Goal: Task Accomplishment & Management: Use online tool/utility

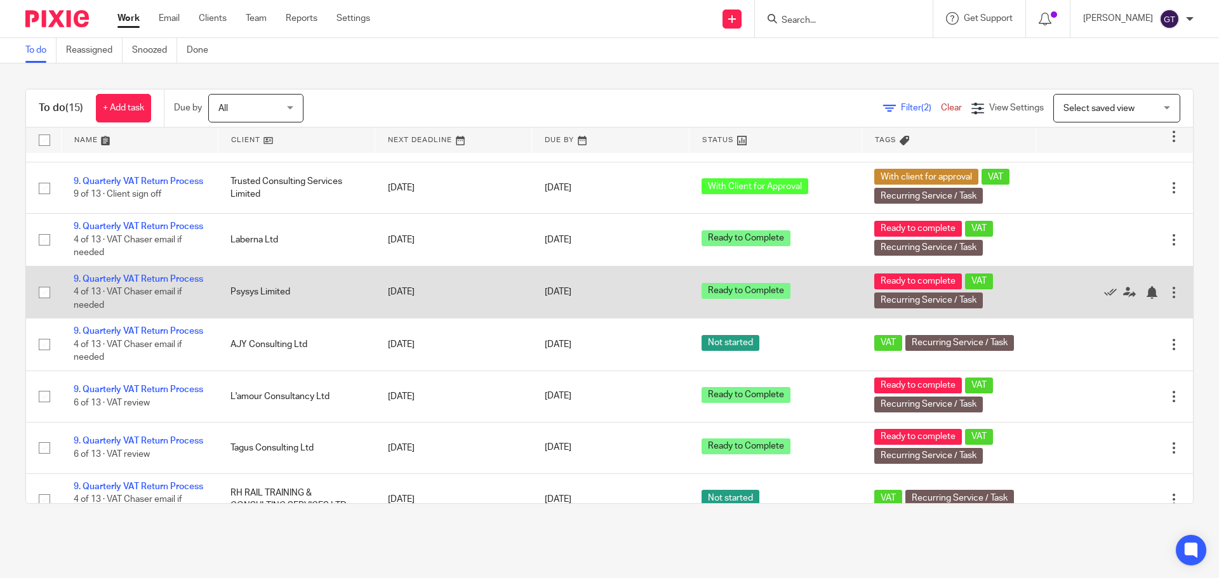
scroll to position [142, 0]
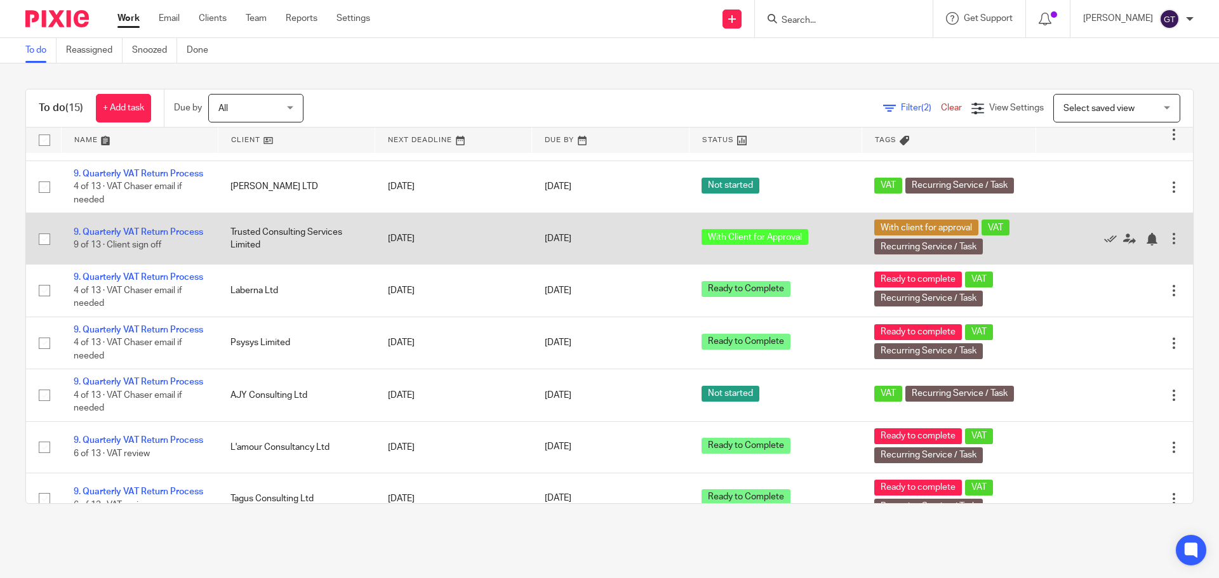
drag, startPoint x: 138, startPoint y: 306, endPoint x: 153, endPoint y: 285, distance: 25.9
click at [138, 282] on link "9. Quarterly VAT Return Process" at bounding box center [138, 277] width 129 height 9
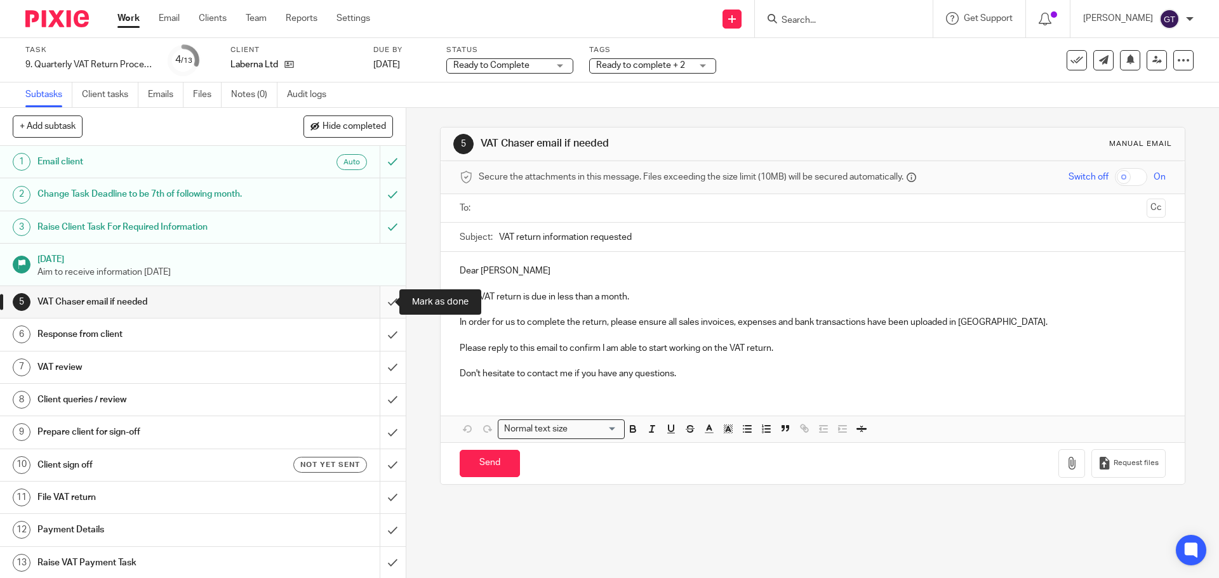
click at [375, 297] on input "submit" at bounding box center [203, 302] width 406 height 32
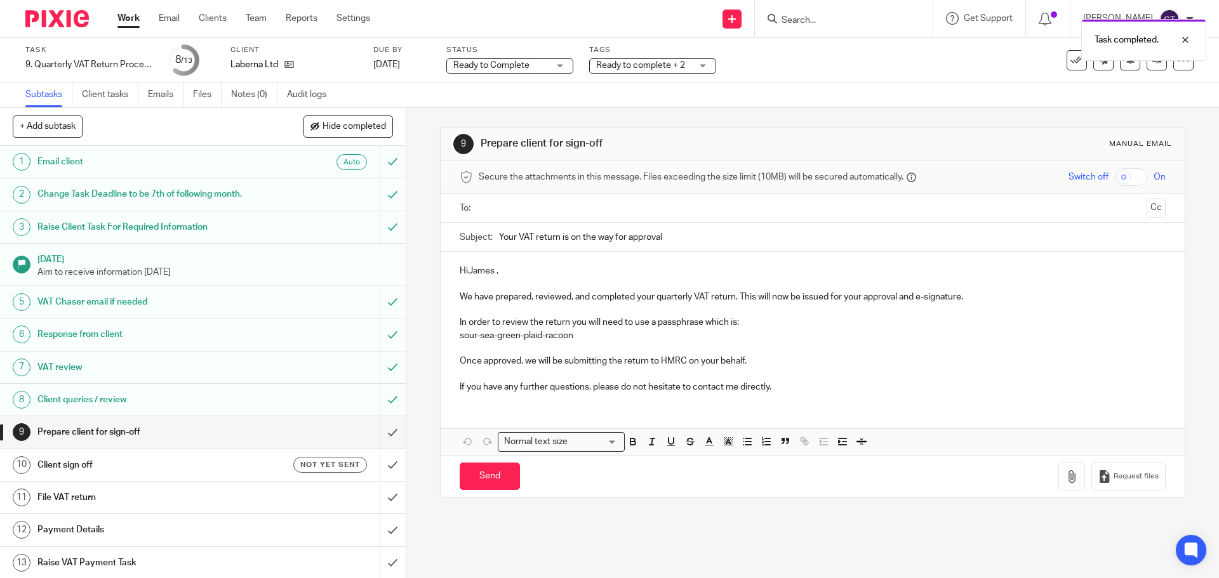
click at [467, 272] on p "HiJames ," at bounding box center [812, 271] width 705 height 13
click at [512, 210] on input "text" at bounding box center [812, 208] width 658 height 15
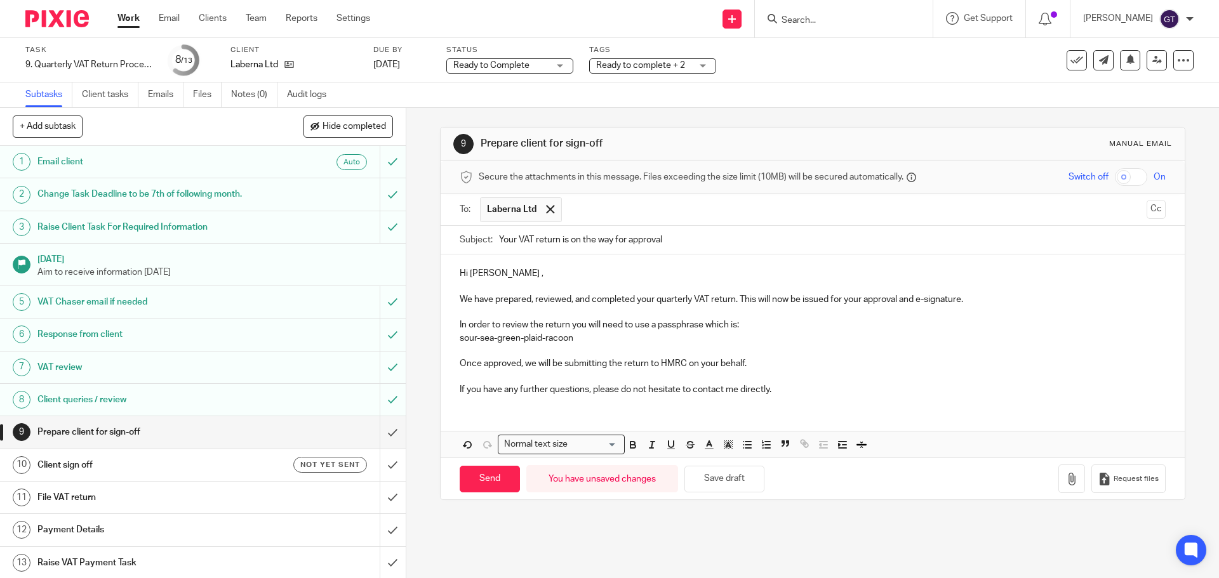
click at [495, 276] on p "Hi James ," at bounding box center [812, 273] width 705 height 13
click at [546, 387] on p "If you have any further questions, please do not hesitate to contact me directl…" at bounding box center [812, 389] width 705 height 13
click at [485, 482] on input "Send" at bounding box center [490, 479] width 60 height 27
type input "Sent"
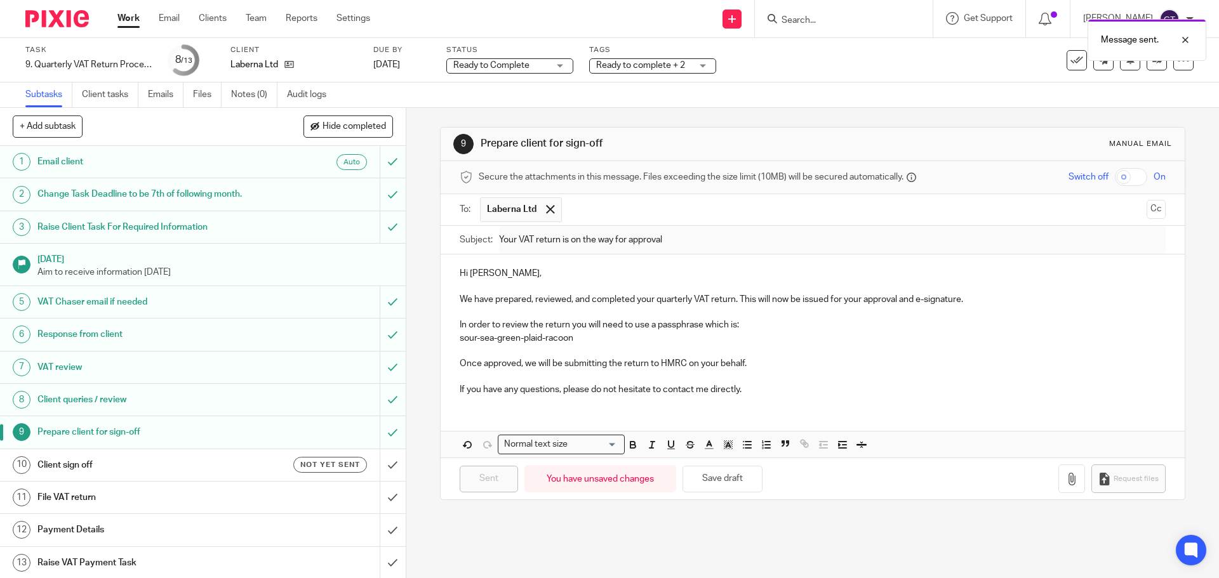
click at [220, 466] on h1 "Client sign off" at bounding box center [147, 465] width 220 height 19
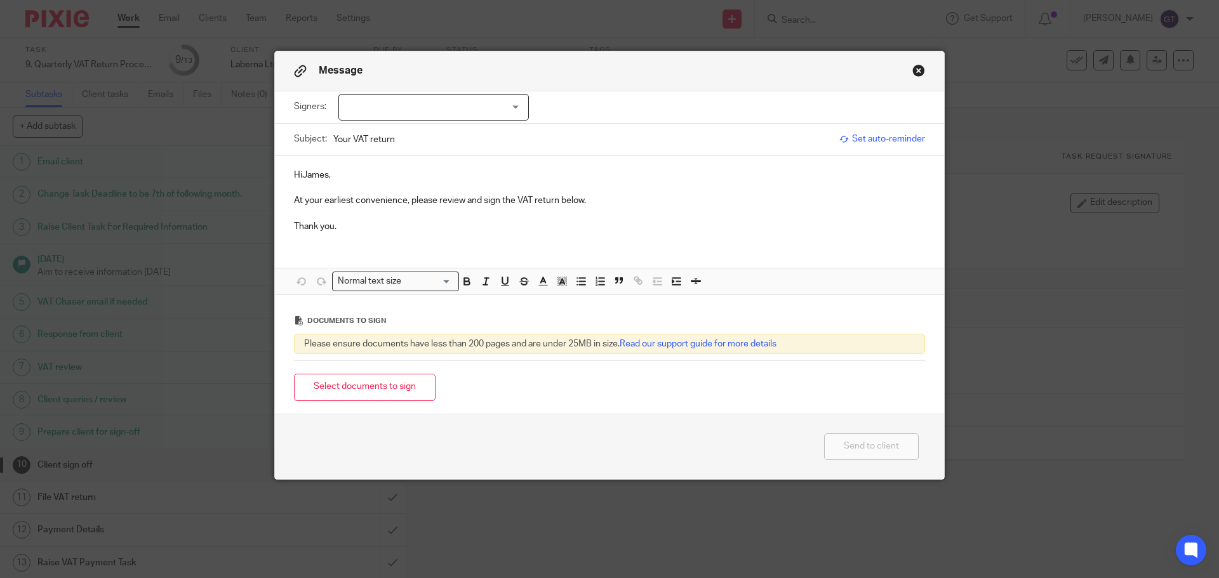
click at [297, 177] on p "HiJames," at bounding box center [609, 175] width 631 height 13
drag, startPoint x: 461, startPoint y: 109, endPoint x: 430, endPoint y: 123, distance: 34.4
click at [453, 113] on div at bounding box center [433, 107] width 190 height 27
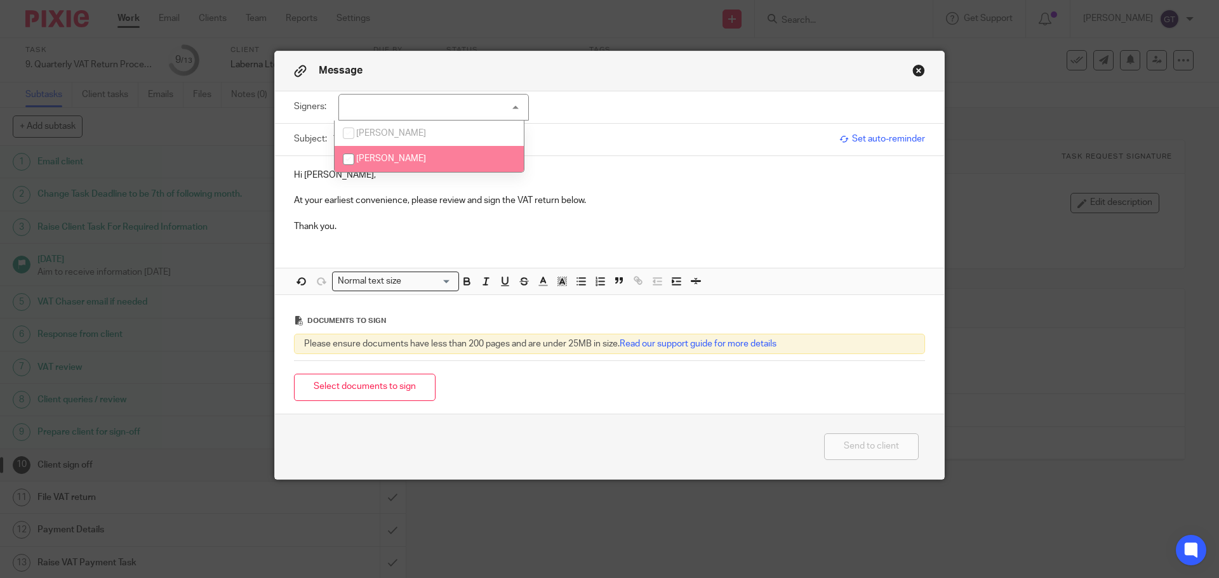
click at [400, 156] on span "James Langran" at bounding box center [391, 158] width 70 height 9
checkbox input "true"
click at [383, 380] on button "Select documents to sign" at bounding box center [365, 387] width 142 height 27
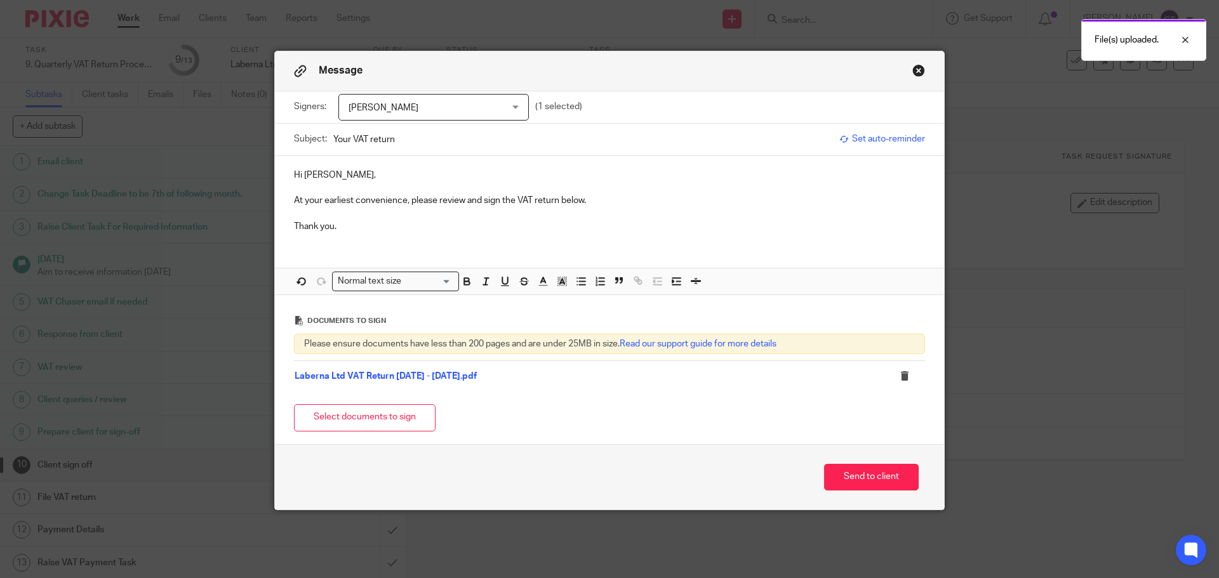
drag, startPoint x: 409, startPoint y: 196, endPoint x: 427, endPoint y: 197, distance: 17.8
click at [409, 196] on p "At your earliest convenience, please review and sign the VAT return below." at bounding box center [609, 200] width 631 height 13
click at [478, 197] on p "At your earliest convenience, please review and sign the VAT return below." at bounding box center [609, 200] width 631 height 13
click at [569, 209] on p at bounding box center [609, 213] width 631 height 13
click at [596, 199] on p "At your earliest convenience, please review and sign the VAT return below." at bounding box center [609, 200] width 631 height 13
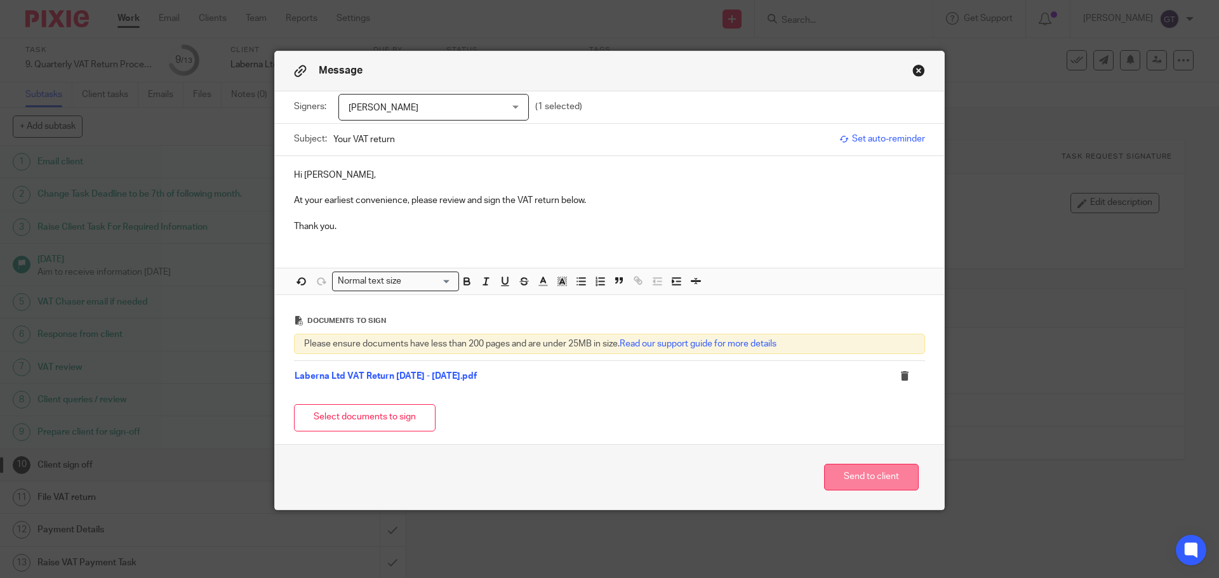
click at [879, 475] on button "Send to client" at bounding box center [871, 477] width 95 height 27
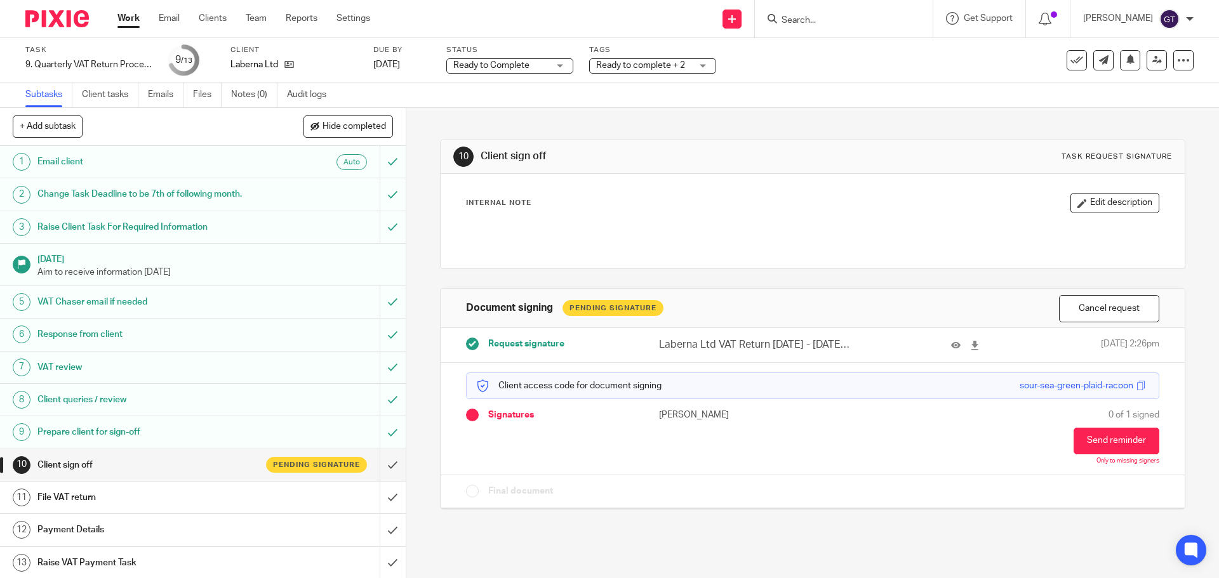
click at [554, 67] on div "Ready to Complete Ready to Complete" at bounding box center [509, 65] width 127 height 15
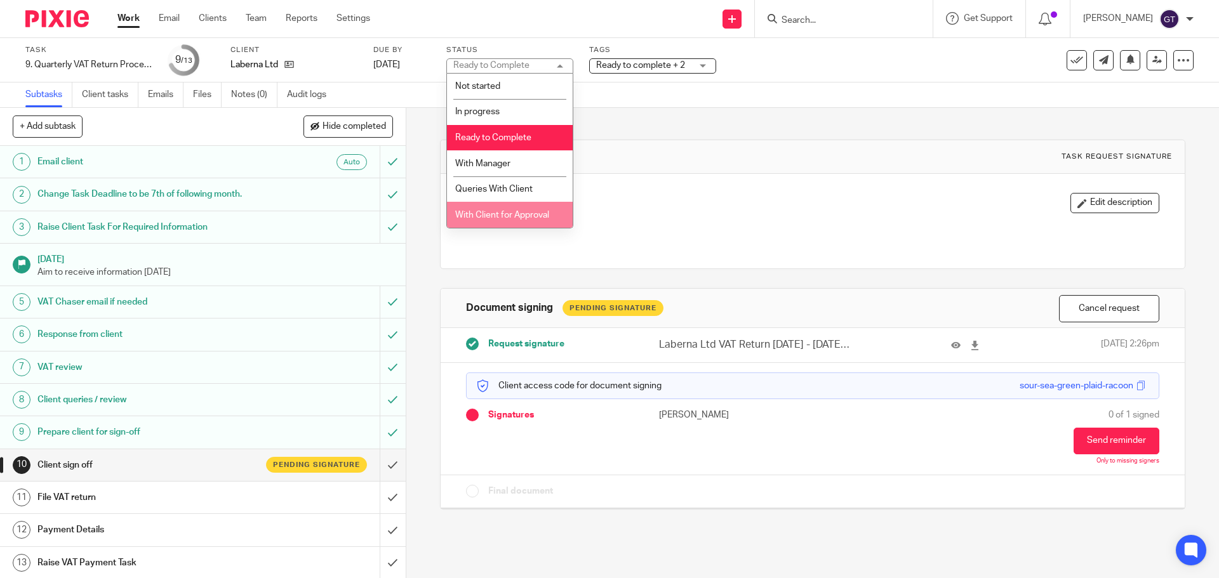
click at [505, 211] on span "With Client for Approval" at bounding box center [502, 215] width 94 height 9
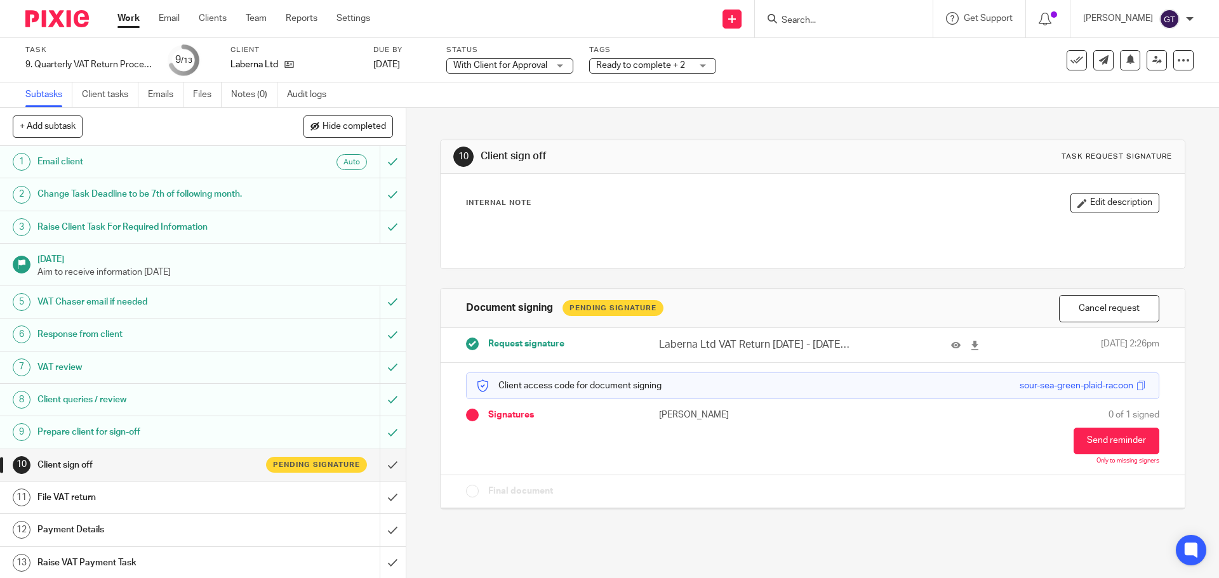
click at [645, 68] on span "Ready to complete + 2" at bounding box center [640, 65] width 89 height 9
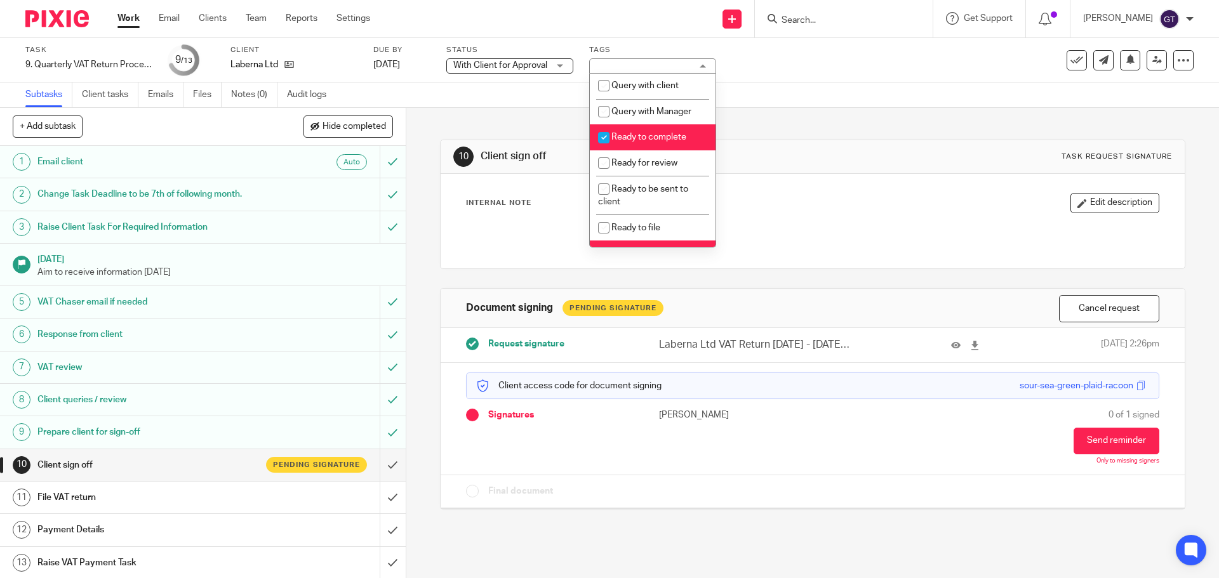
click at [674, 140] on li "Ready to complete" at bounding box center [653, 137] width 126 height 26
checkbox input "false"
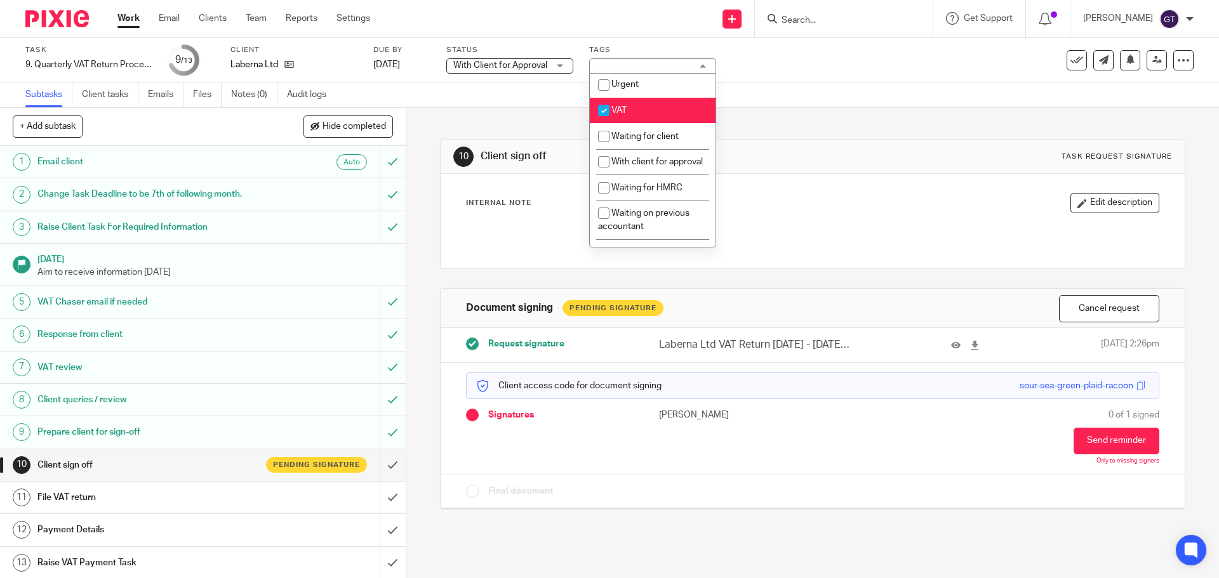
scroll to position [693, 0]
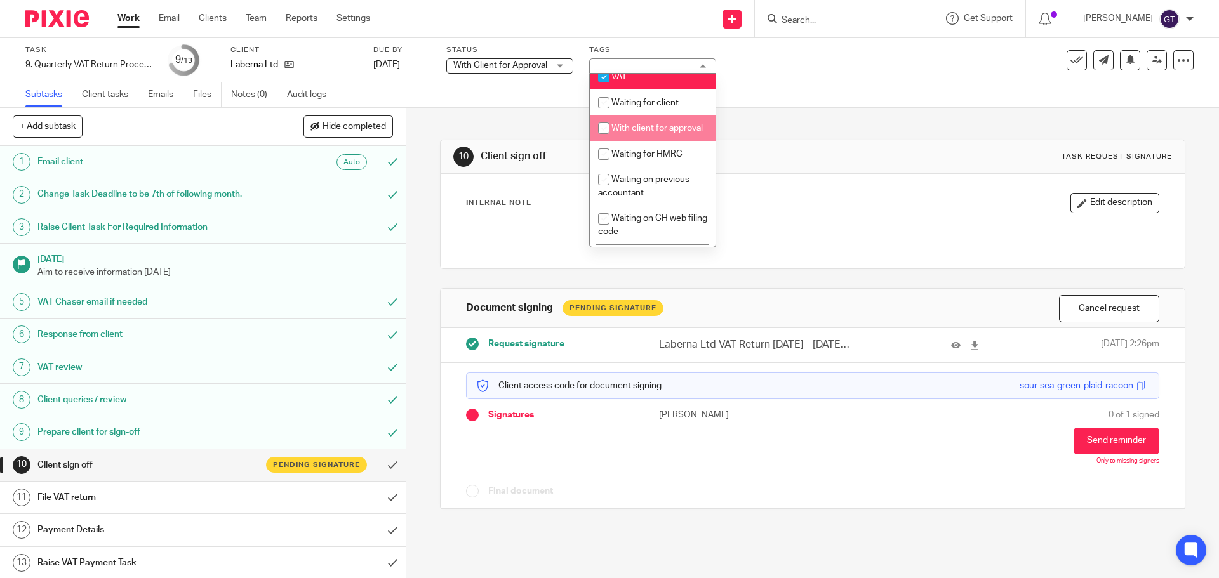
drag, startPoint x: 621, startPoint y: 169, endPoint x: 531, endPoint y: 138, distance: 96.2
click at [621, 133] on span "With client for approval" at bounding box center [656, 128] width 91 height 9
checkbox input "true"
click at [497, 112] on div "10 Client sign off Task request signature Internal Note Edit description Docume…" at bounding box center [812, 315] width 745 height 415
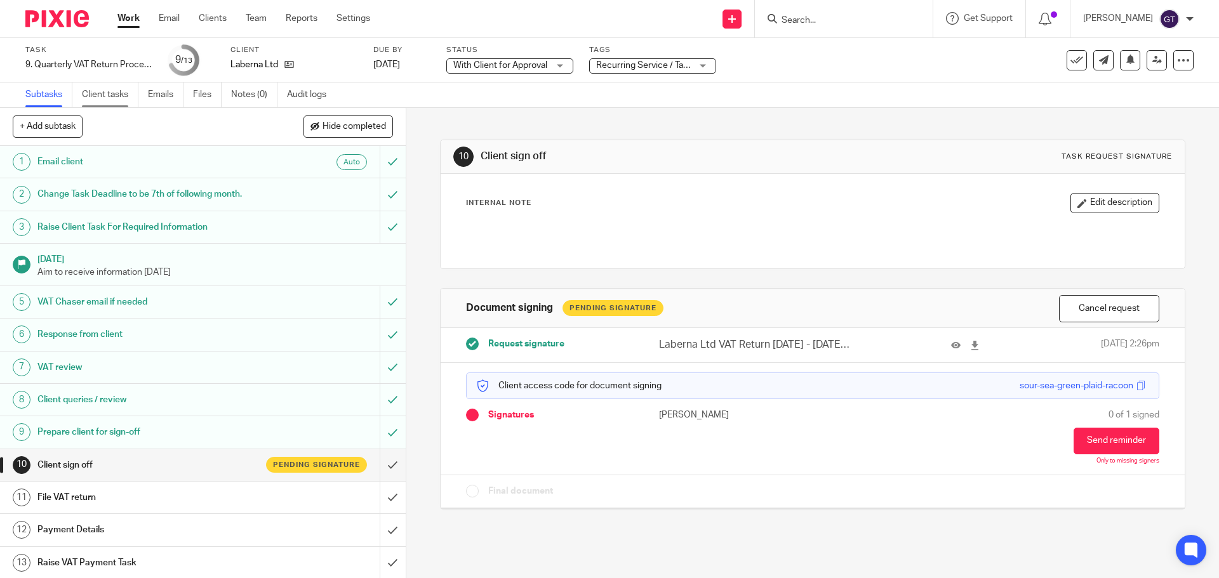
click at [112, 85] on link "Client tasks" at bounding box center [110, 95] width 56 height 25
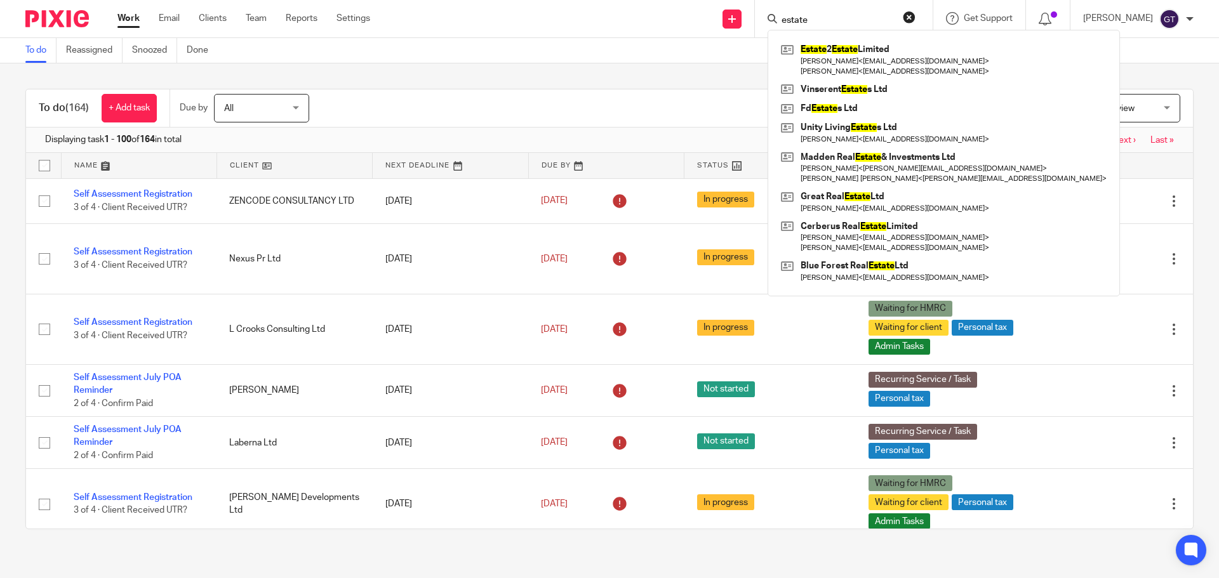
type input "estate"
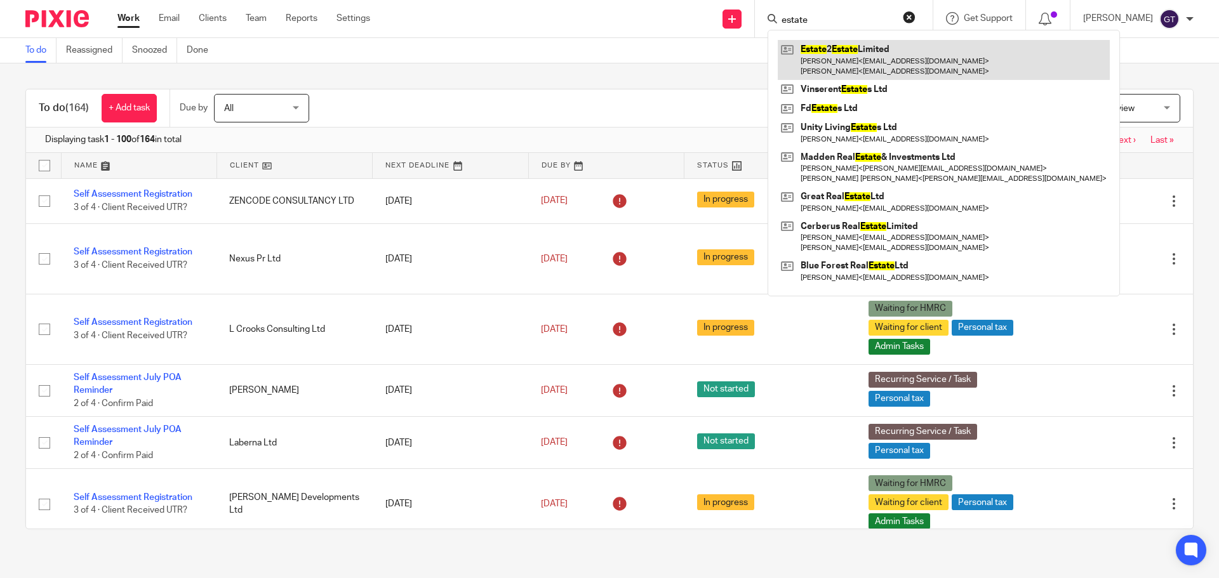
drag, startPoint x: 0, startPoint y: 0, endPoint x: 837, endPoint y: 61, distance: 839.5
click at [837, 61] on link at bounding box center [944, 59] width 332 height 39
